Goal: Task Accomplishment & Management: Manage account settings

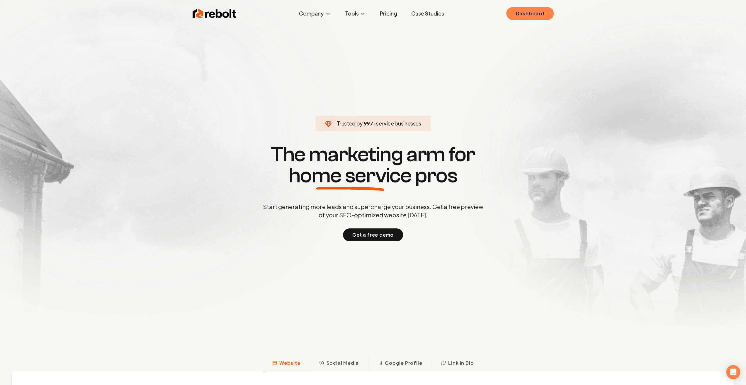
click at [536, 15] on link "Dashboard" at bounding box center [530, 13] width 47 height 13
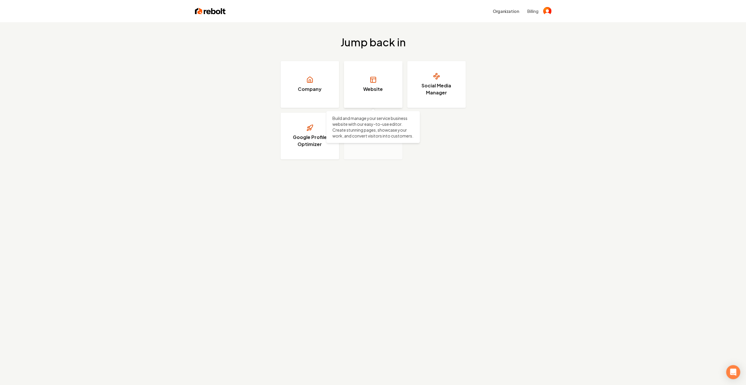
click at [359, 81] on link "Website" at bounding box center [373, 84] width 59 height 47
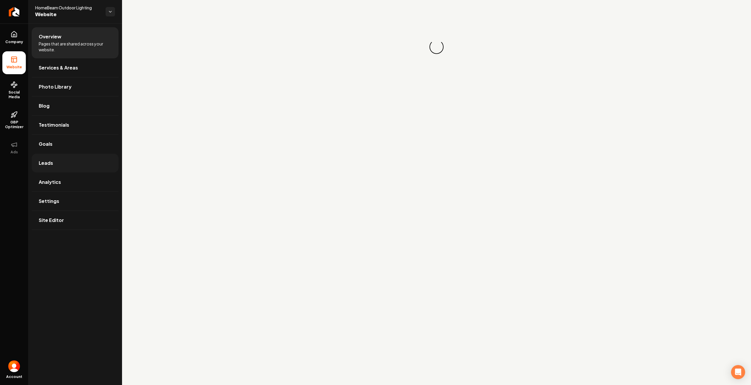
click at [59, 161] on link "Leads" at bounding box center [75, 163] width 87 height 19
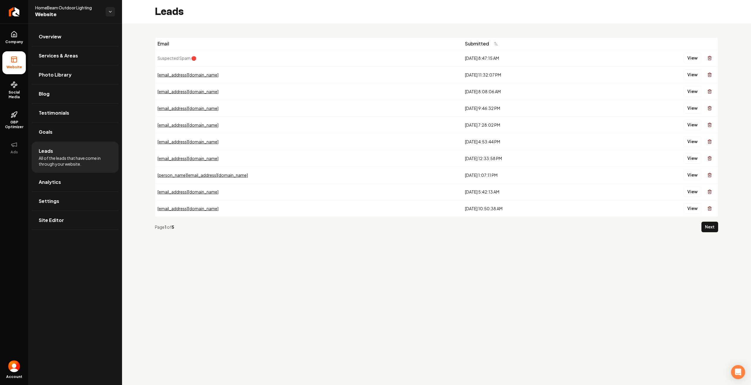
click at [695, 118] on td "View" at bounding box center [658, 124] width 119 height 17
click at [693, 124] on button "View" at bounding box center [692, 125] width 18 height 11
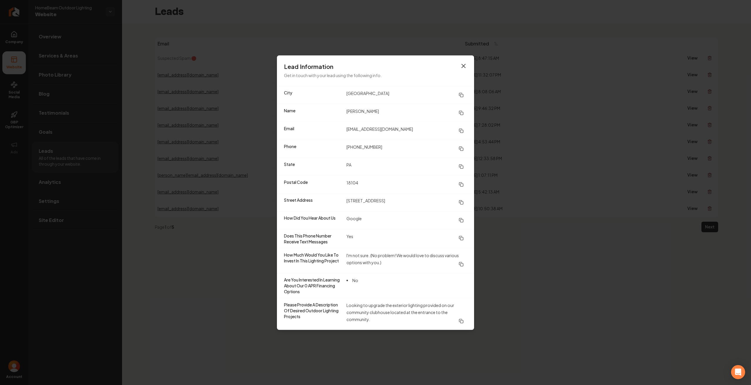
click at [465, 69] on icon "button" at bounding box center [463, 65] width 7 height 7
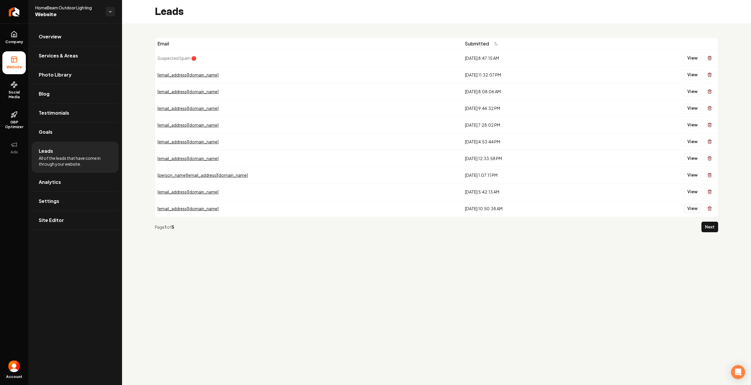
click at [692, 206] on button "View" at bounding box center [692, 208] width 18 height 11
click at [692, 195] on button "View" at bounding box center [692, 192] width 18 height 11
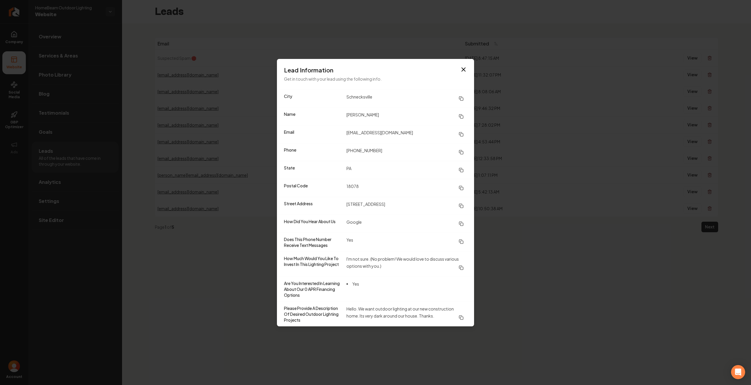
drag, startPoint x: 669, startPoint y: 265, endPoint x: 692, endPoint y: 222, distance: 48.6
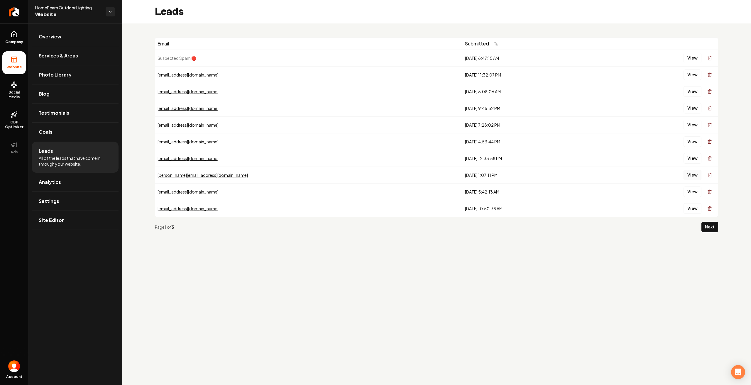
click at [696, 175] on button "View" at bounding box center [692, 175] width 18 height 11
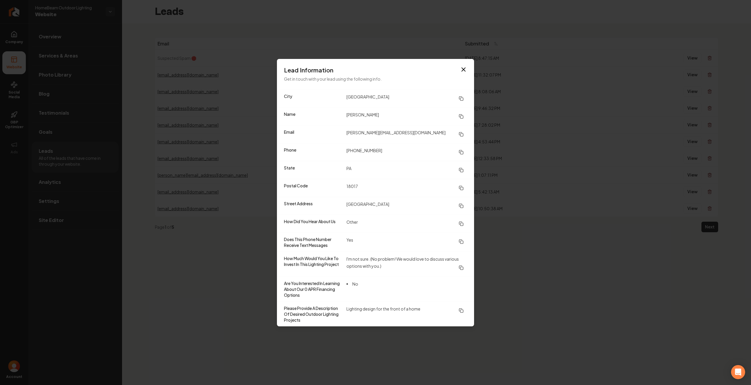
drag, startPoint x: 680, startPoint y: 259, endPoint x: 683, endPoint y: 226, distance: 33.0
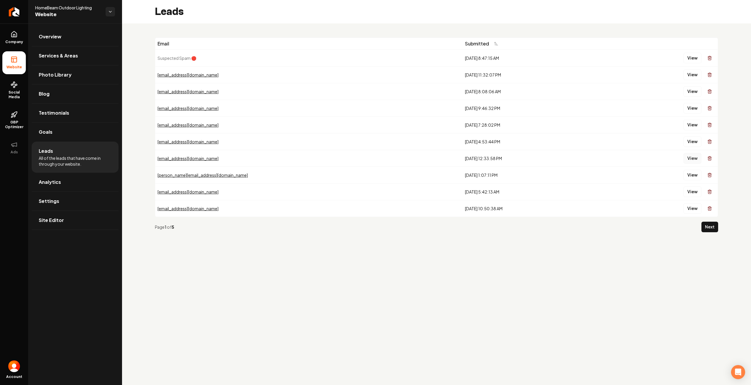
click at [688, 158] on button "View" at bounding box center [692, 158] width 18 height 11
